Goal: Information Seeking & Learning: Find specific fact

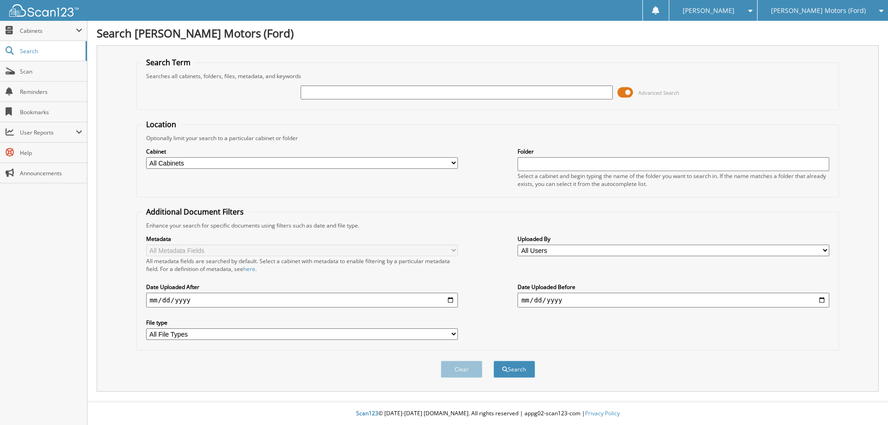
click at [405, 93] on input "text" at bounding box center [457, 93] width 312 height 14
type input "6001230"
click at [493, 361] on button "Search" at bounding box center [514, 369] width 42 height 17
click at [315, 92] on input "text" at bounding box center [457, 93] width 312 height 14
type input "6001293"
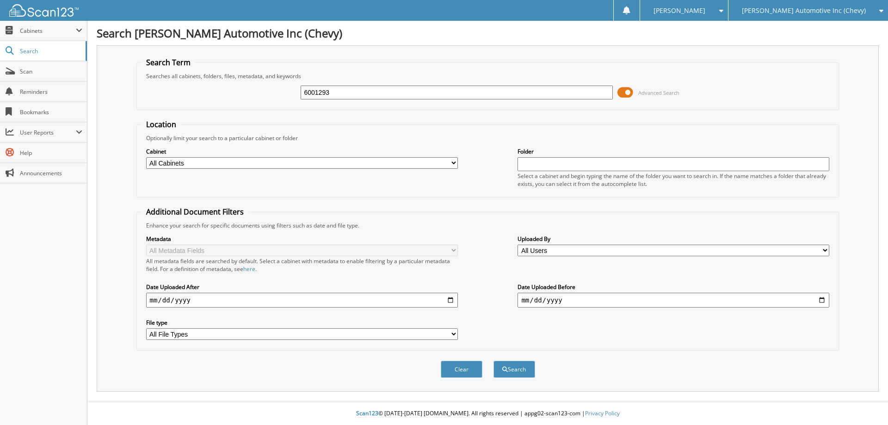
click at [493, 361] on button "Search" at bounding box center [514, 369] width 42 height 17
